Goal: Information Seeking & Learning: Learn about a topic

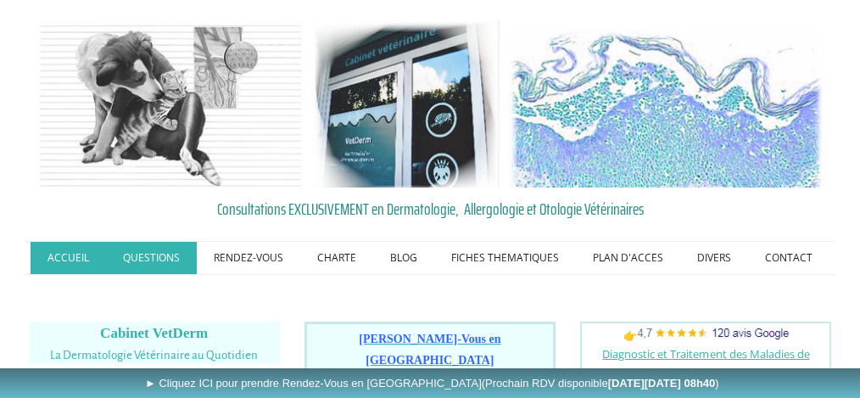
click at [183, 253] on link "QUESTIONS" at bounding box center [151, 258] width 91 height 32
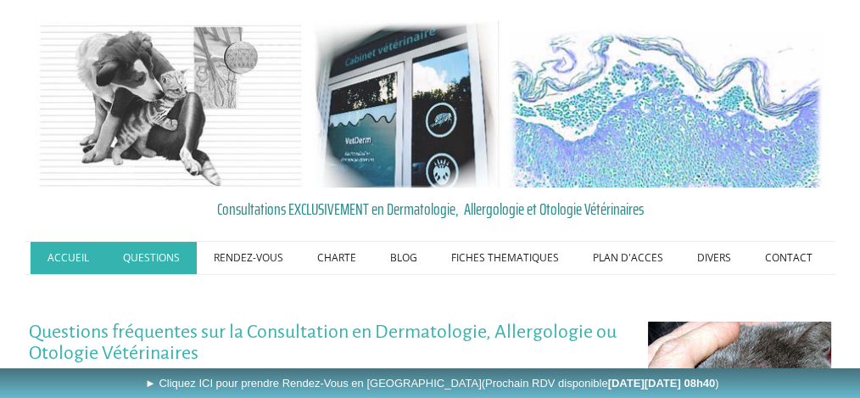
click at [77, 251] on link "ACCUEIL" at bounding box center [68, 258] width 75 height 32
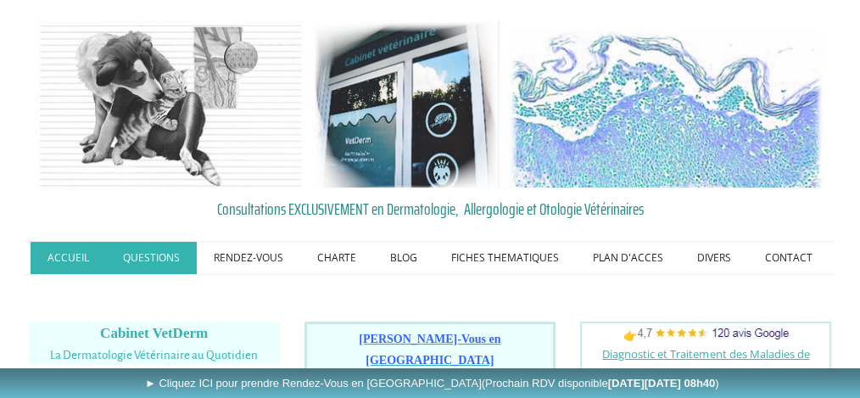
click at [145, 255] on link "QUESTIONS" at bounding box center [151, 258] width 91 height 32
